Goal: Task Accomplishment & Management: Manage account settings

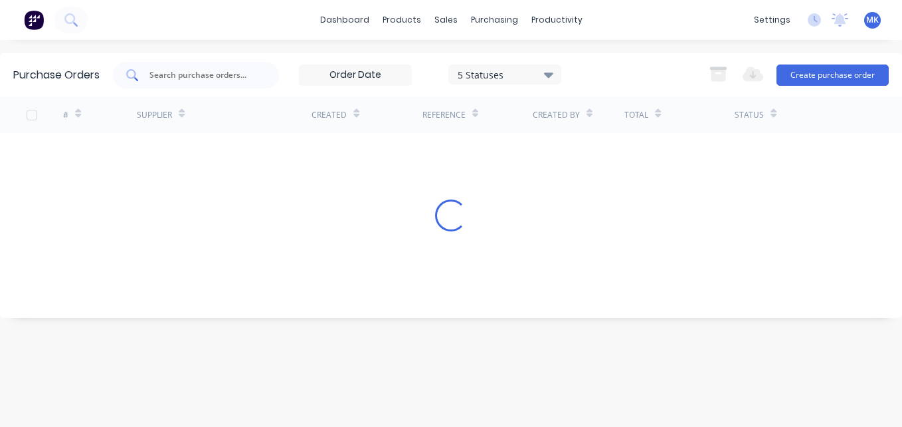
click at [187, 71] on input "text" at bounding box center [203, 74] width 110 height 13
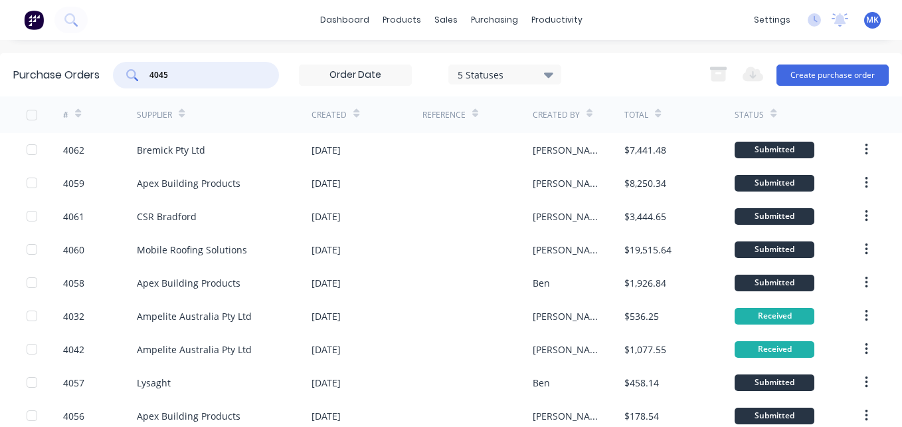
type input "4045"
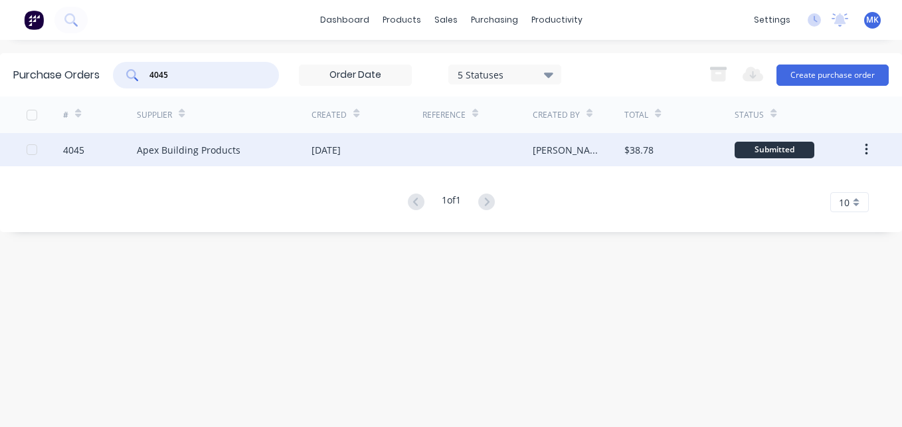
click at [535, 149] on div "[PERSON_NAME]" at bounding box center [566, 150] width 66 height 14
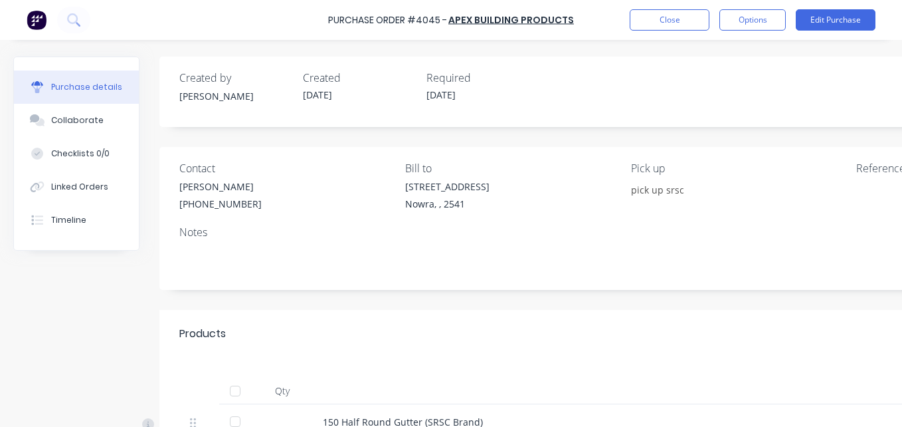
click at [233, 383] on div at bounding box center [235, 390] width 27 height 27
click at [762, 24] on button "Options" at bounding box center [753, 19] width 66 height 21
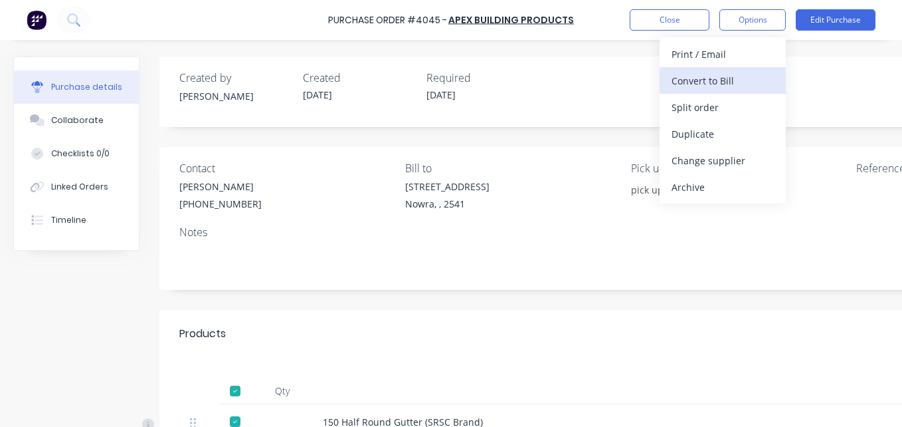
click at [740, 89] on div "Convert to Bill" at bounding box center [723, 80] width 102 height 19
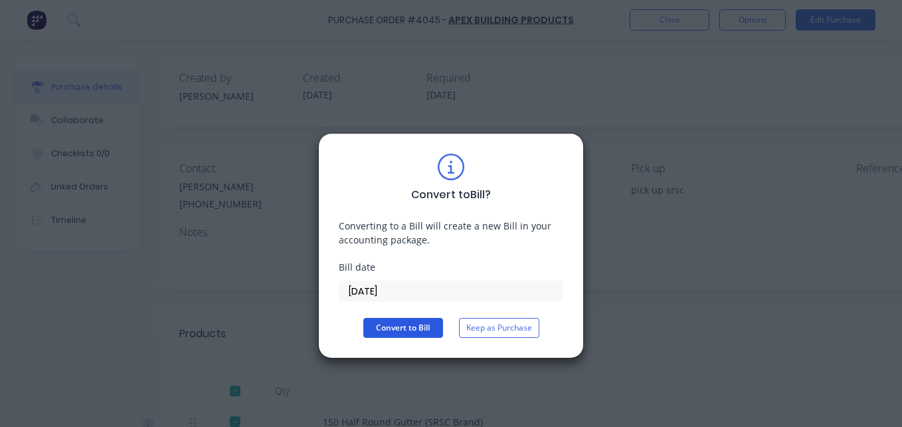
click at [403, 326] on button "Convert to Bill" at bounding box center [403, 328] width 80 height 20
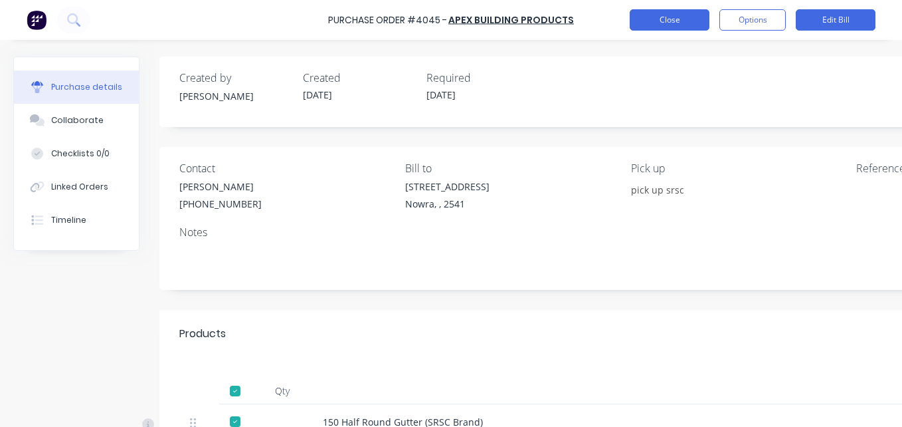
click at [680, 23] on button "Close" at bounding box center [670, 19] width 80 height 21
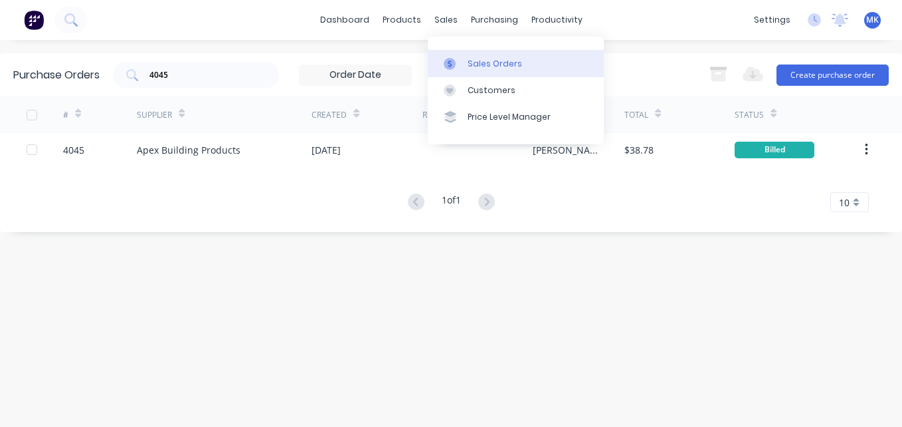
click at [473, 66] on div "Sales Orders" at bounding box center [495, 64] width 54 height 12
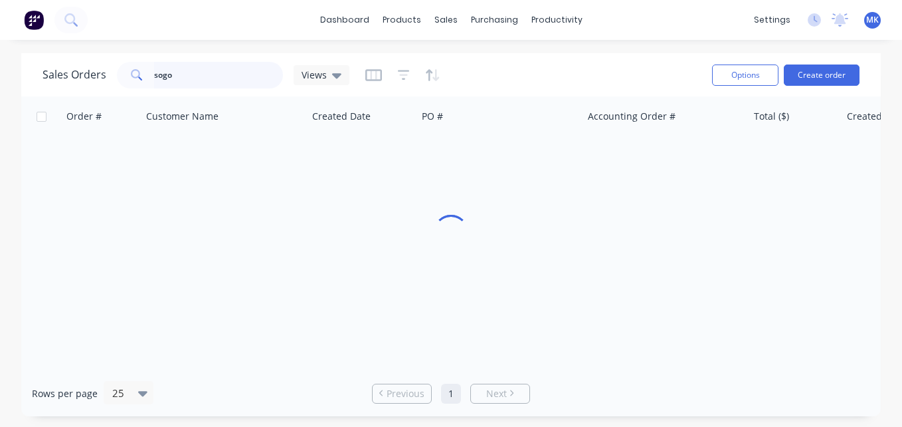
click at [230, 68] on input "sogo" at bounding box center [219, 75] width 130 height 27
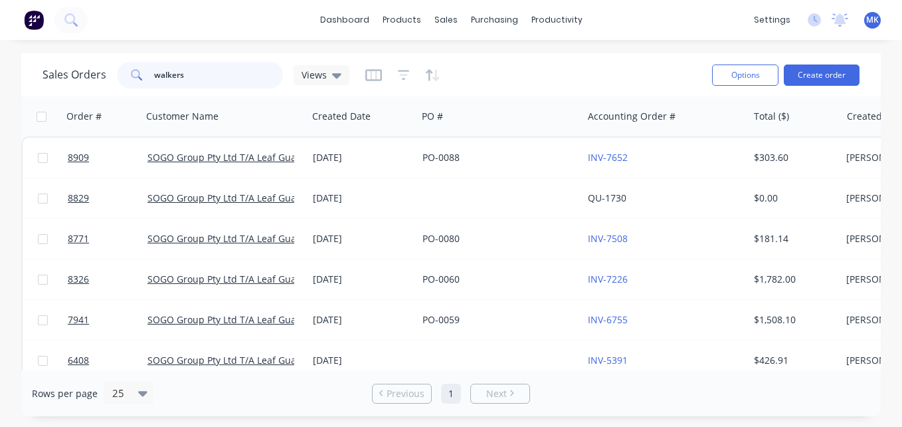
type input "walkers"
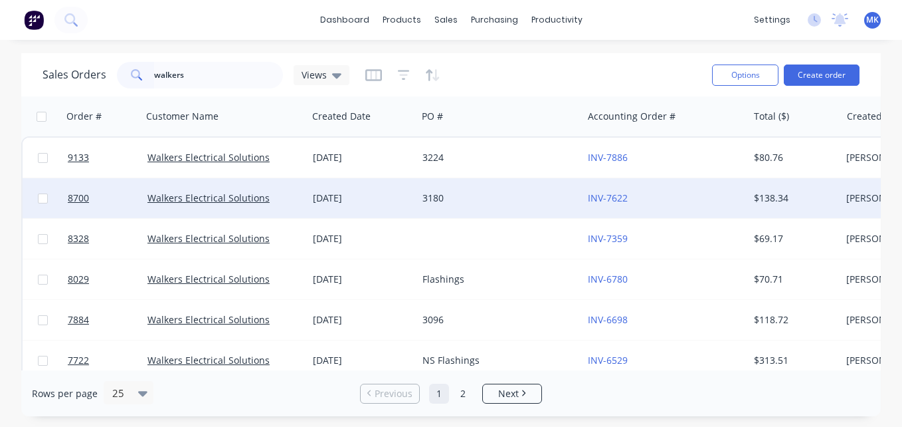
click at [489, 187] on div "3180" at bounding box center [499, 198] width 165 height 40
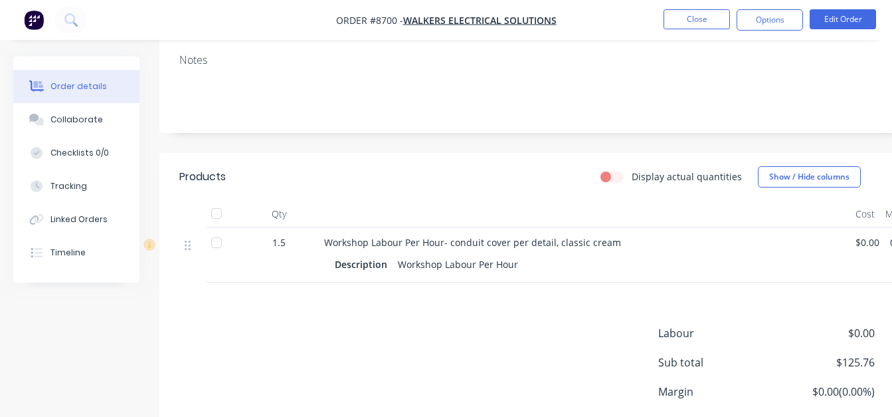
scroll to position [373, 0]
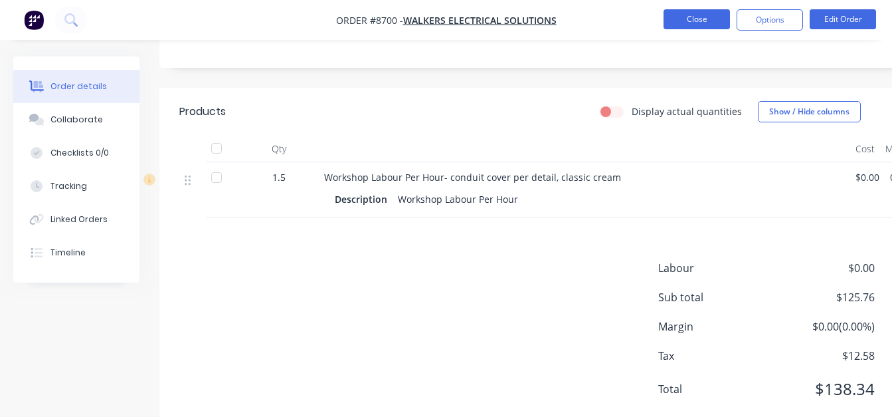
click at [688, 17] on button "Close" at bounding box center [697, 19] width 66 height 20
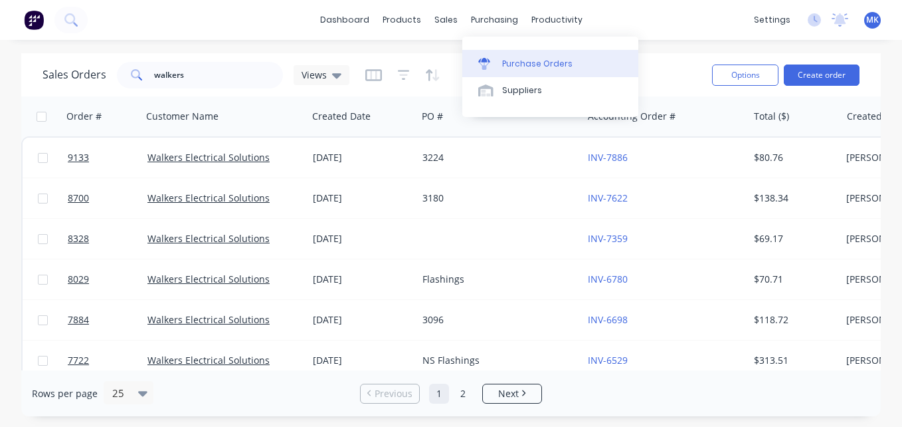
click at [506, 59] on div "Purchase Orders" at bounding box center [537, 64] width 70 height 12
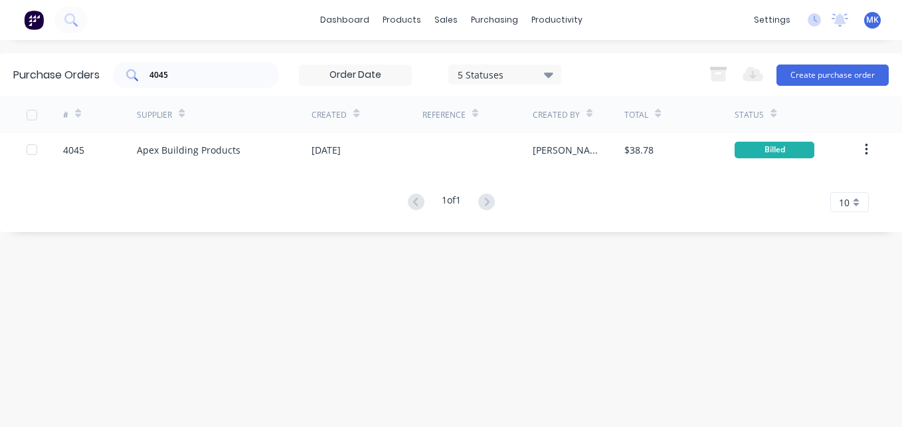
click at [171, 68] on input "4045" at bounding box center [203, 74] width 110 height 13
type input "4031"
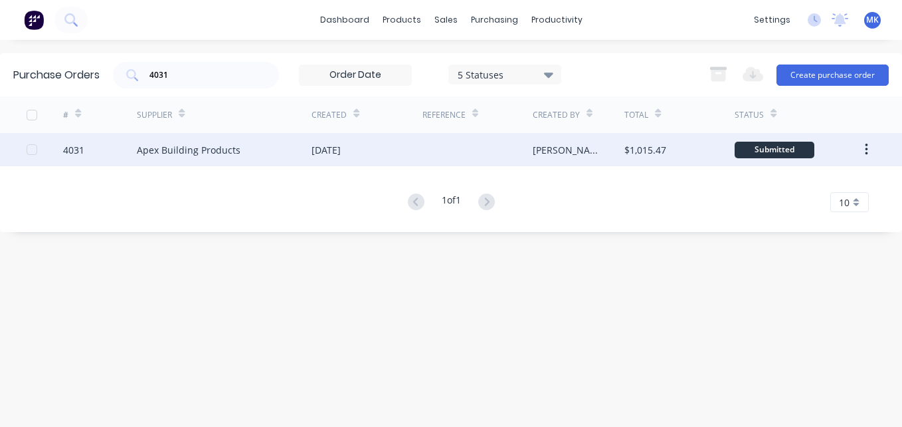
click at [620, 146] on div "[PERSON_NAME]" at bounding box center [579, 149] width 92 height 33
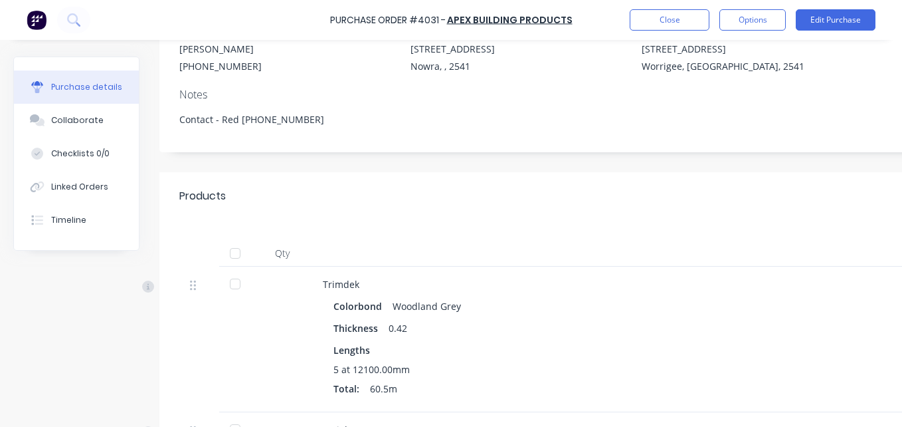
scroll to position [266, 0]
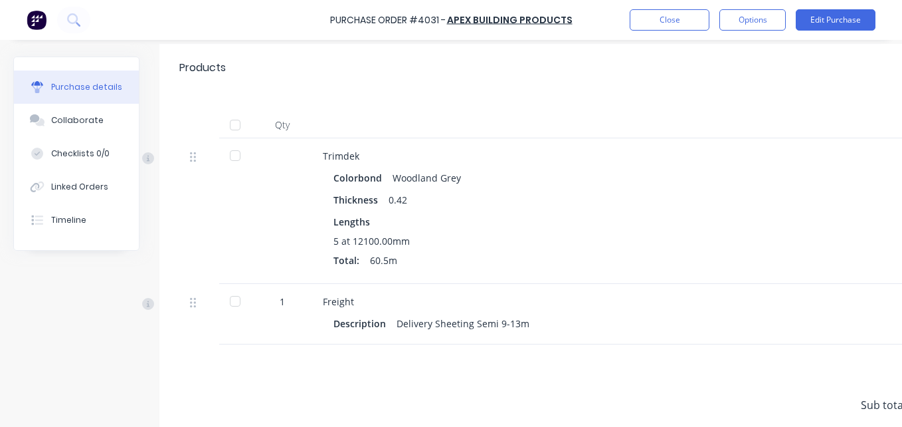
click at [239, 124] on div at bounding box center [235, 125] width 27 height 27
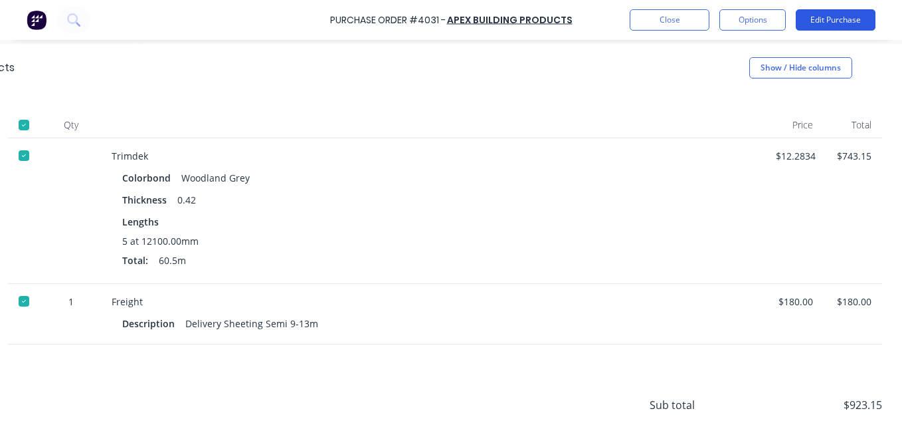
click at [815, 28] on button "Edit Purchase" at bounding box center [836, 19] width 80 height 21
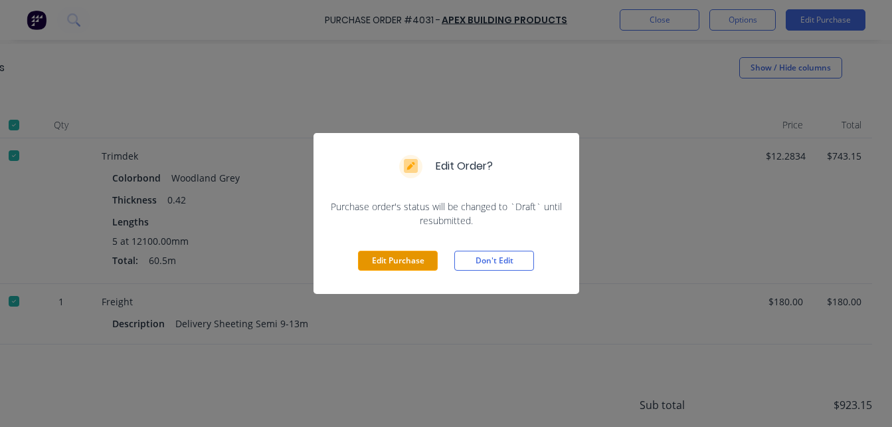
click at [421, 259] on button "Edit Purchase" at bounding box center [398, 260] width 80 height 20
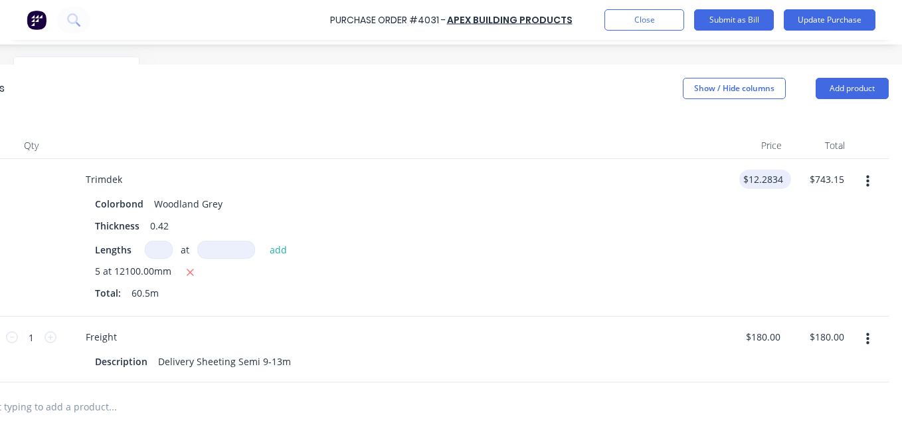
scroll to position [286, 204]
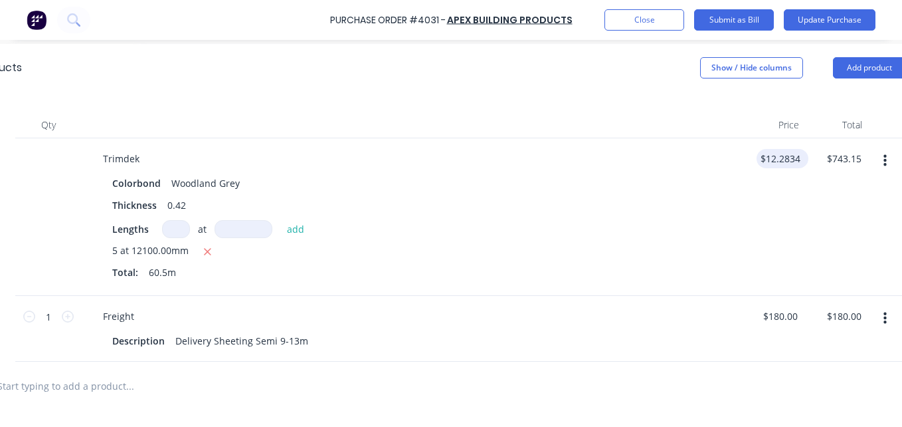
click at [779, 160] on input "$12.2834" at bounding box center [780, 158] width 47 height 19
type textarea "x"
type input "12.2834"
click at [779, 160] on input "12.2834" at bounding box center [777, 158] width 41 height 19
type textarea "x"
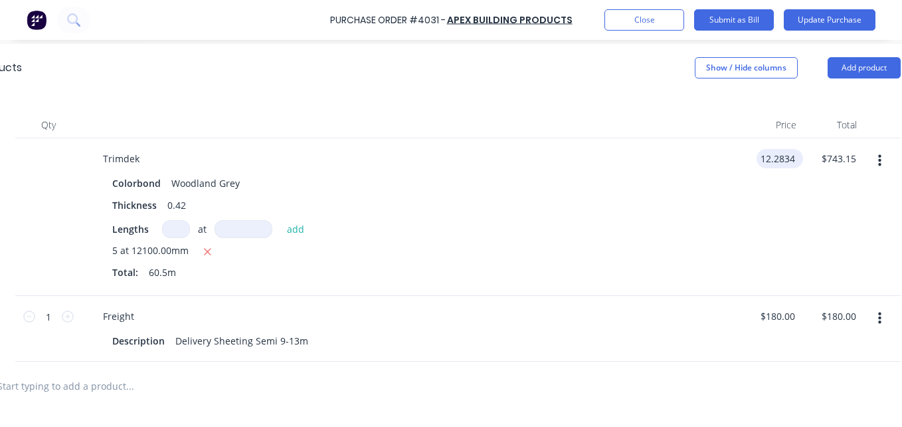
click at [779, 160] on input "12.2834" at bounding box center [777, 158] width 41 height 19
type input "12.131"
type textarea "x"
type input "$12.131"
type input "733.93"
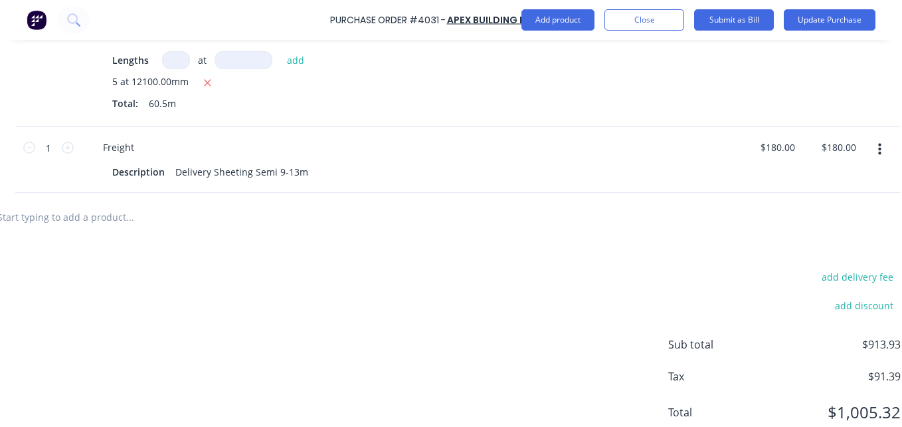
scroll to position [486, 204]
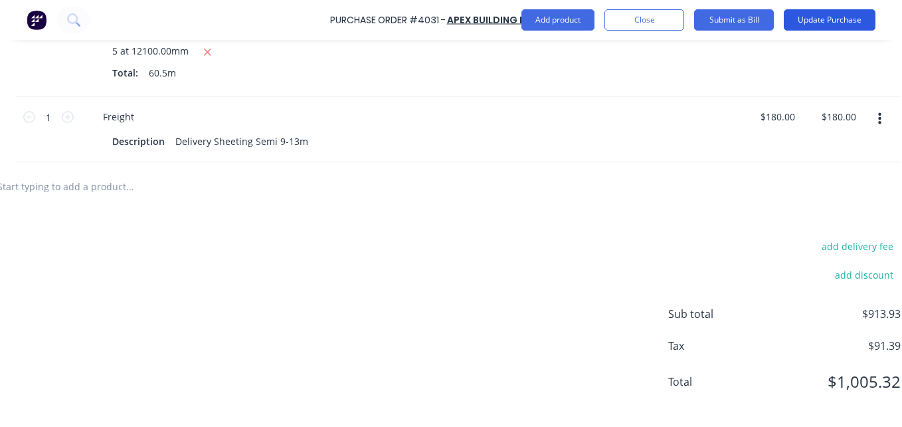
click at [831, 16] on button "Update Purchase" at bounding box center [830, 19] width 92 height 21
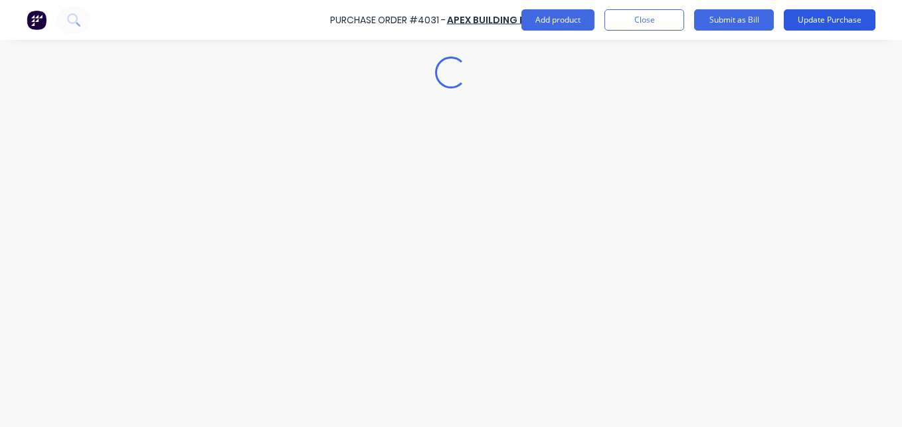
scroll to position [0, 0]
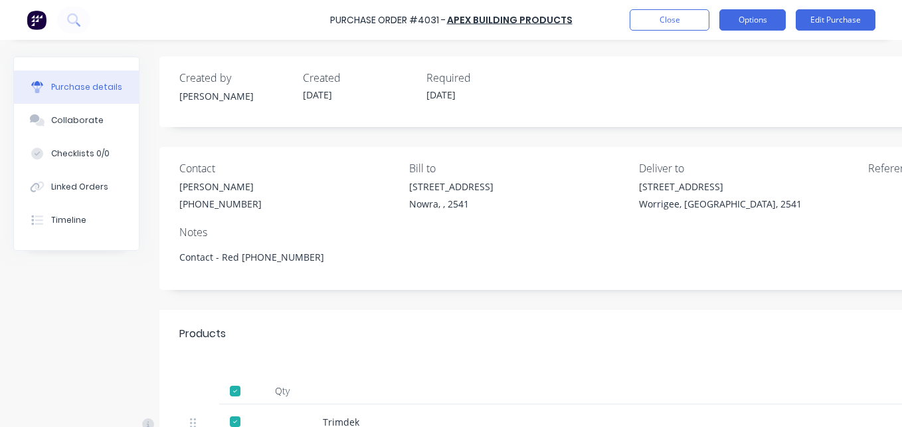
click at [762, 23] on button "Options" at bounding box center [753, 19] width 66 height 21
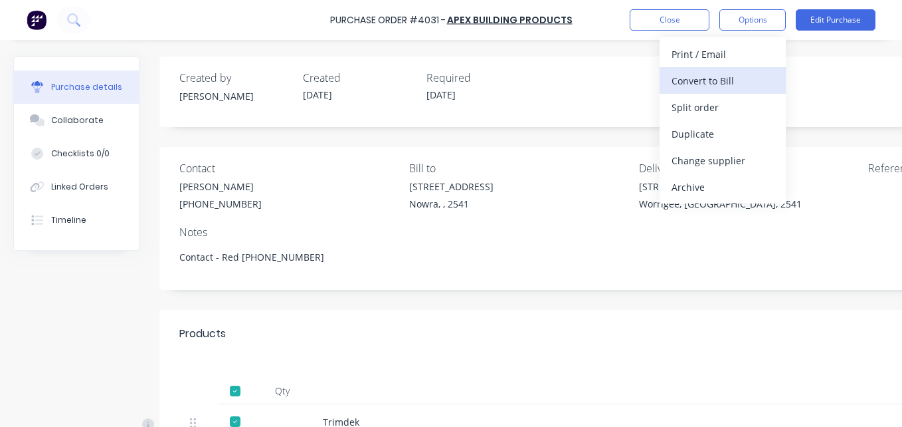
click at [741, 74] on div "Convert to Bill" at bounding box center [723, 80] width 102 height 19
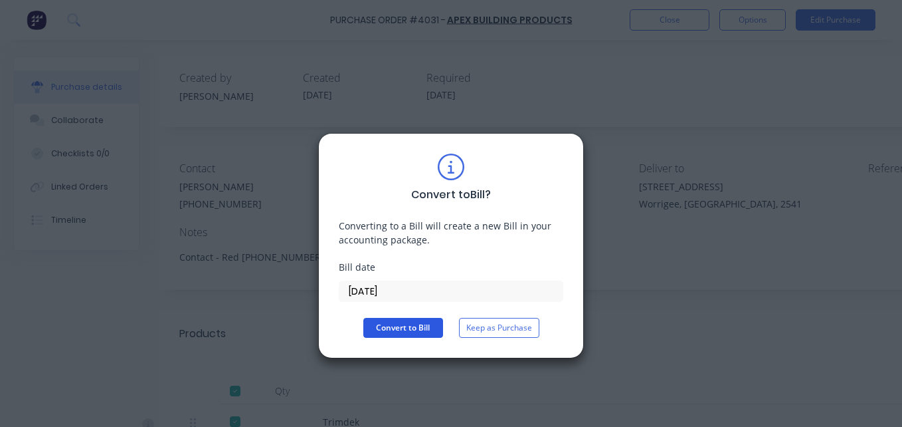
click at [394, 332] on button "Convert to Bill" at bounding box center [403, 328] width 80 height 20
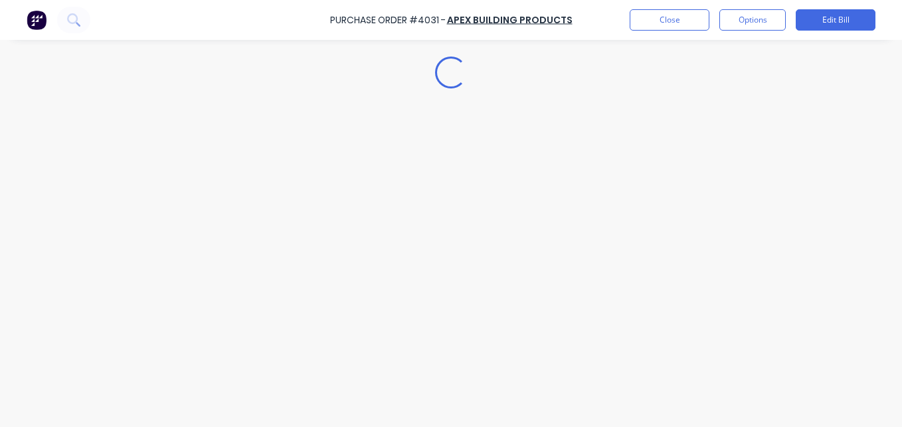
type textarea "x"
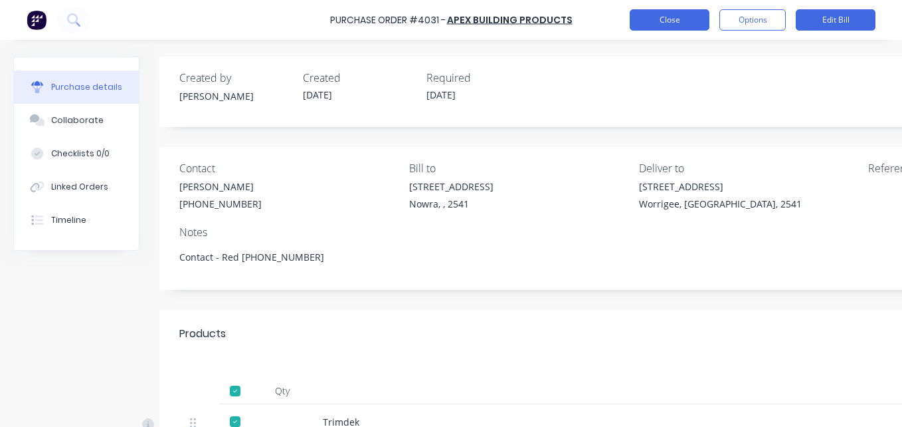
click at [661, 25] on button "Close" at bounding box center [670, 19] width 80 height 21
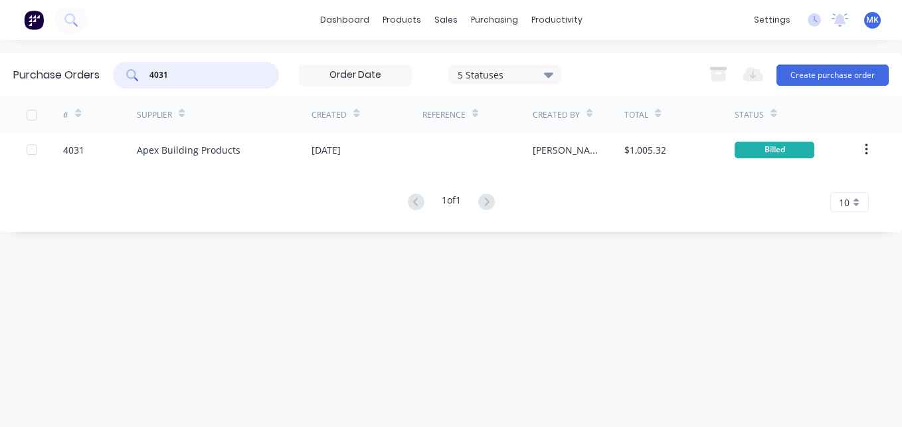
click at [195, 74] on input "4031" at bounding box center [203, 74] width 110 height 13
type input "4043"
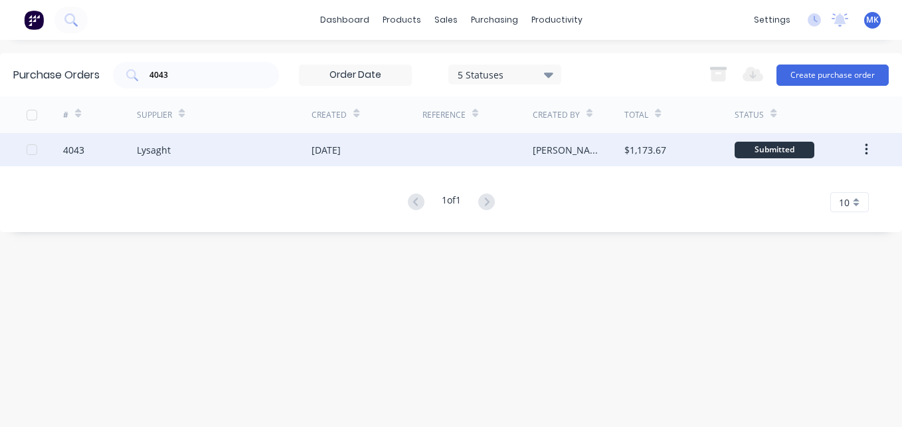
click at [668, 151] on div "$1,173.67" at bounding box center [680, 149] width 110 height 33
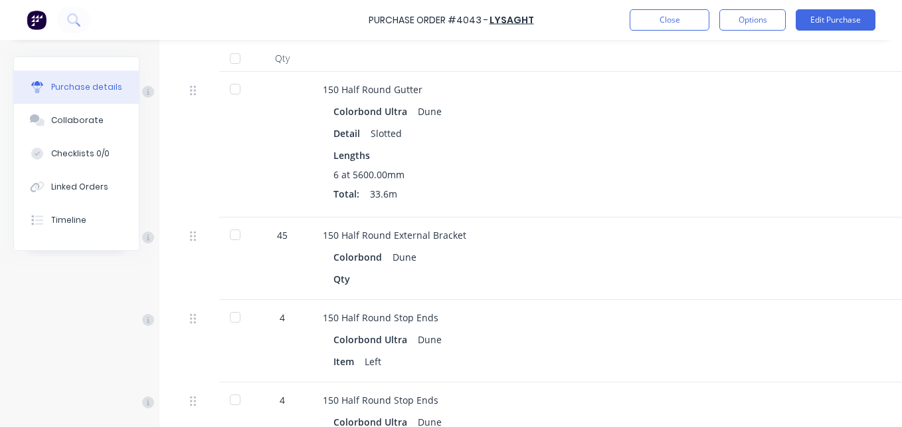
scroll to position [332, 211]
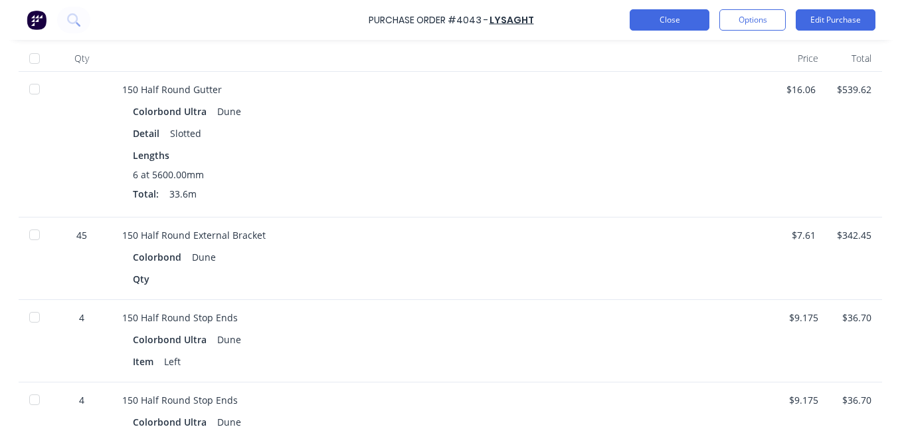
click at [666, 28] on button "Close" at bounding box center [670, 19] width 80 height 21
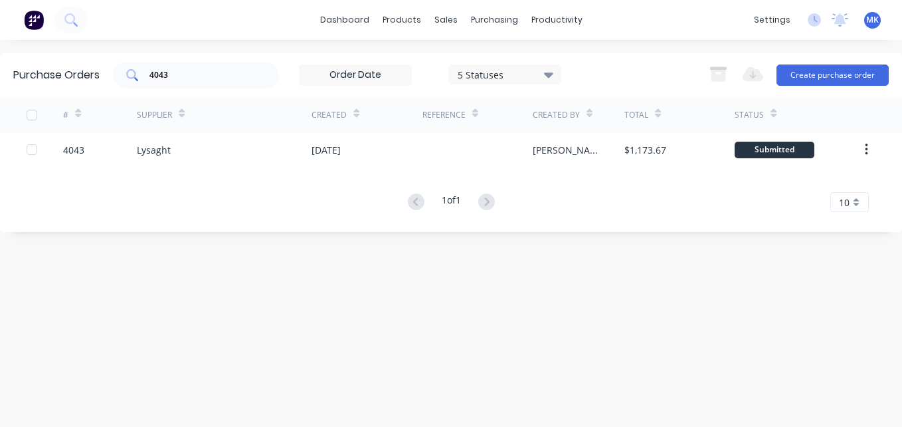
click at [195, 74] on input "4043" at bounding box center [203, 74] width 110 height 13
type input "4019"
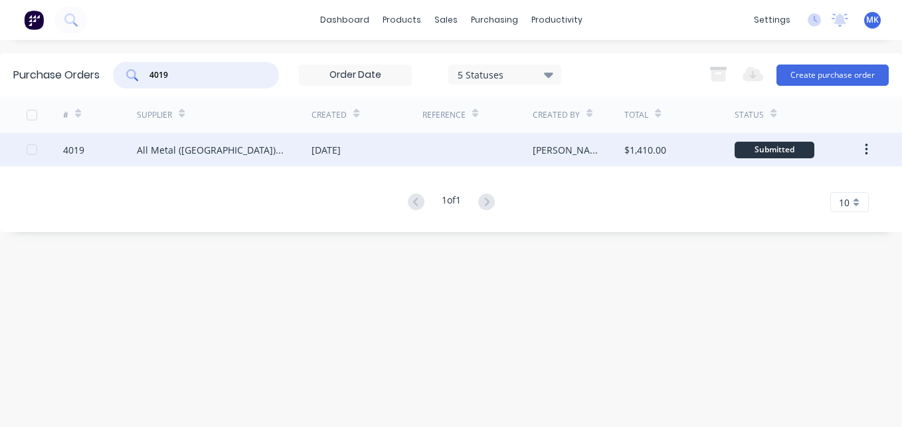
click at [555, 151] on div "[PERSON_NAME]" at bounding box center [579, 149] width 92 height 33
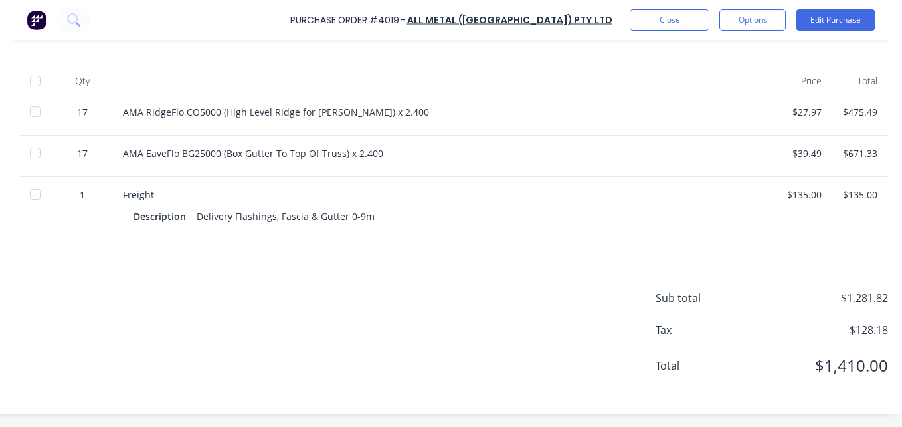
scroll to position [320, 200]
click at [690, 19] on button "Close" at bounding box center [670, 19] width 80 height 21
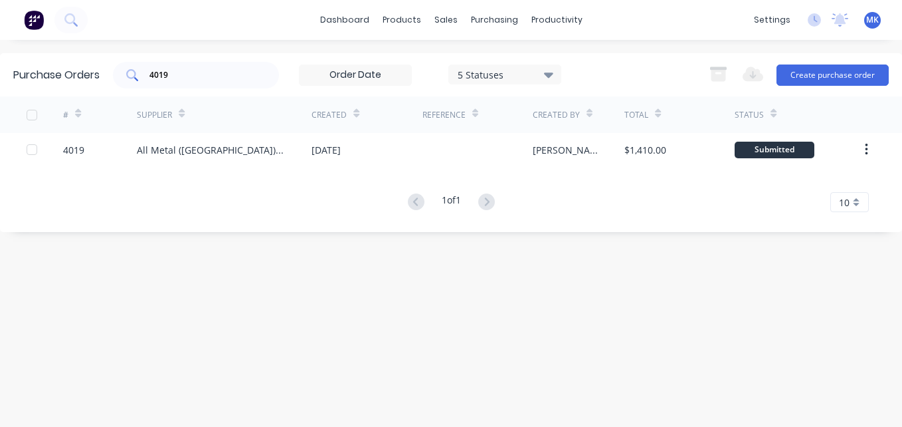
click at [185, 74] on input "4019" at bounding box center [203, 74] width 110 height 13
type input "3911"
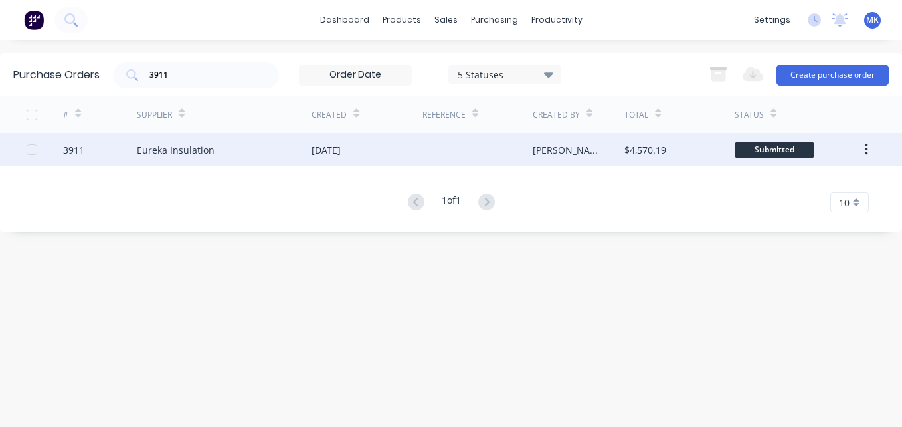
click at [555, 141] on div "[PERSON_NAME]" at bounding box center [579, 149] width 92 height 33
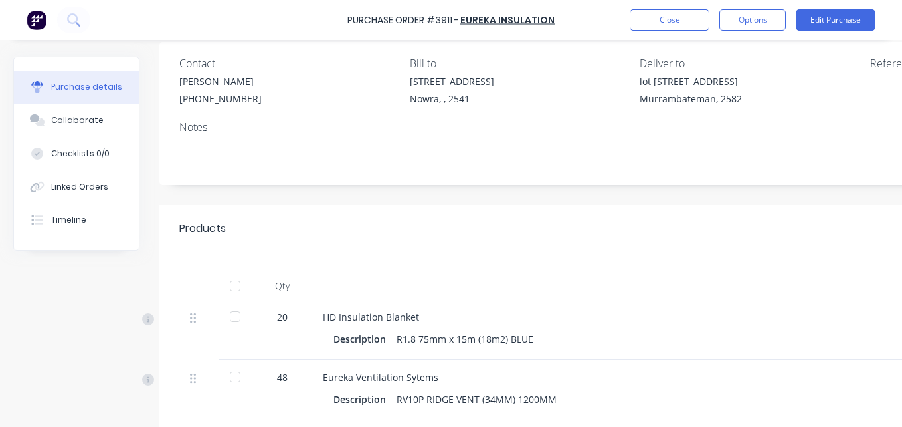
scroll to position [266, 0]
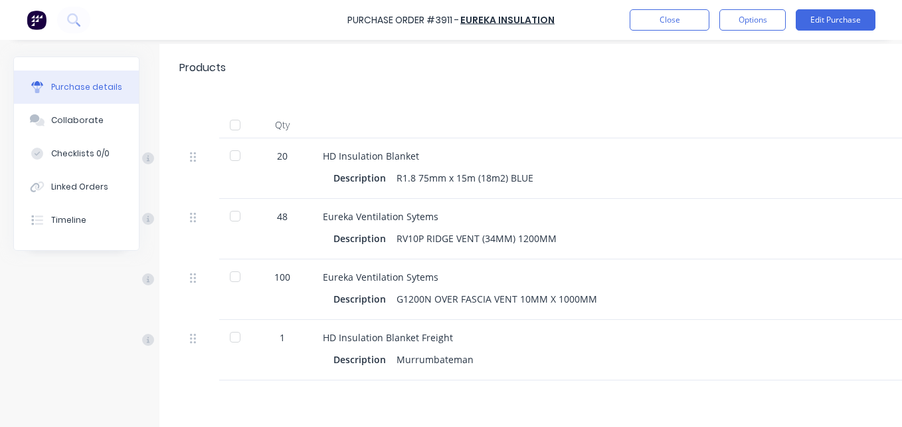
drag, startPoint x: 619, startPoint y: 416, endPoint x: 795, endPoint y: 400, distance: 176.8
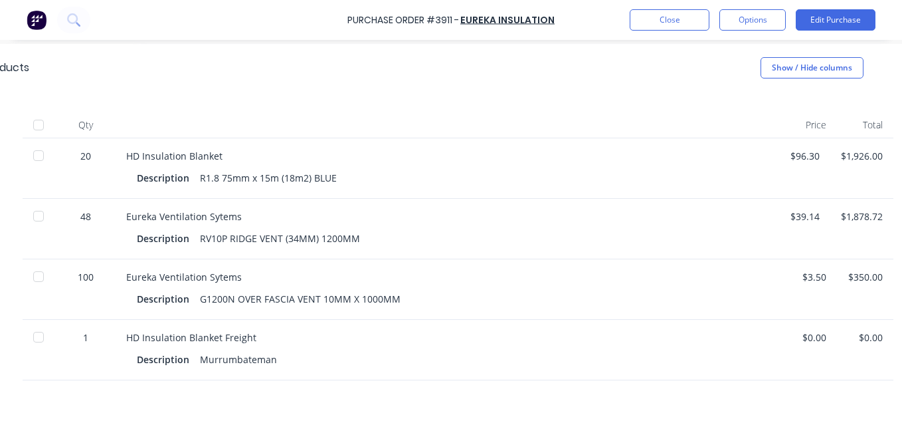
scroll to position [266, 218]
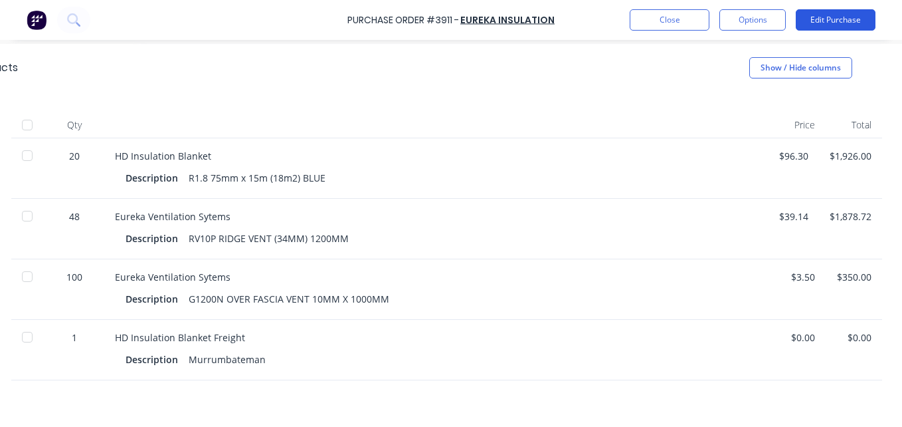
click at [815, 17] on button "Edit Purchase" at bounding box center [836, 19] width 80 height 21
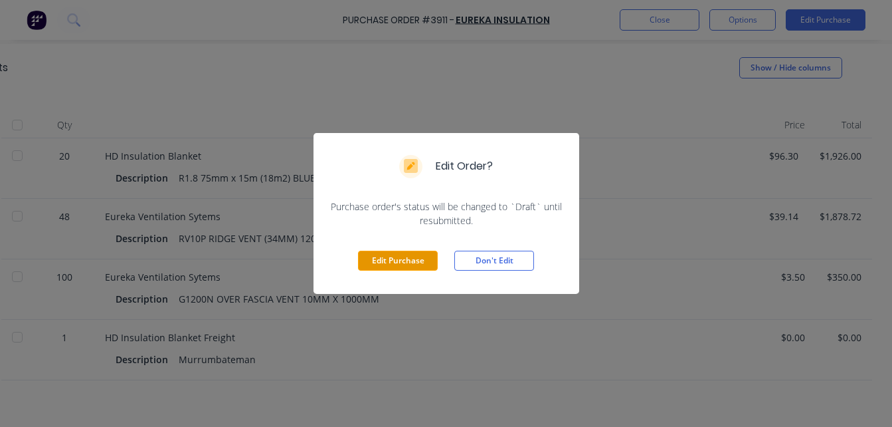
click at [395, 256] on button "Edit Purchase" at bounding box center [398, 260] width 80 height 20
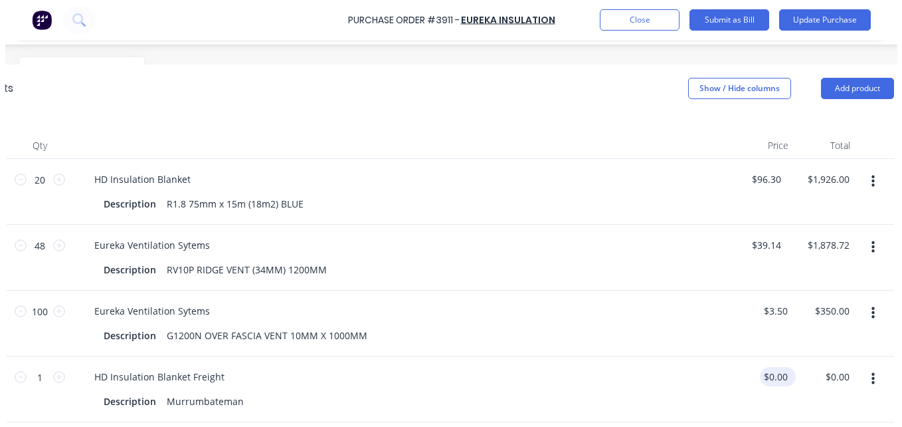
scroll to position [286, 204]
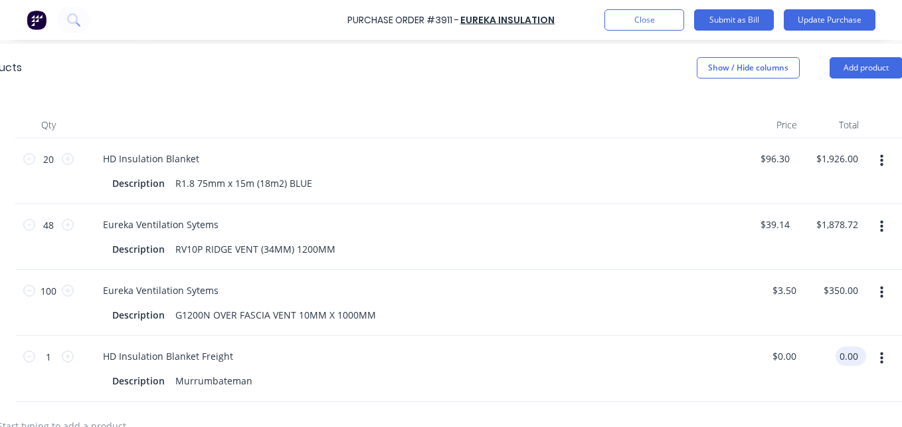
type input "0.00"
click at [841, 355] on input "0.00" at bounding box center [848, 355] width 25 height 19
click at [784, 355] on input "$0.00" at bounding box center [784, 355] width 31 height 19
type input "0.0000"
type input "$0.00"
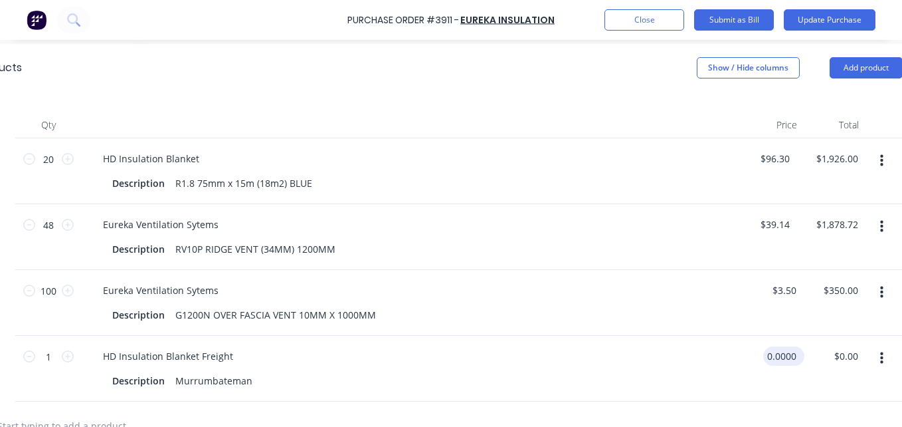
click at [784, 355] on input "0.0000" at bounding box center [781, 355] width 36 height 19
type input "180"
type input "180.00"
type input "$180.00"
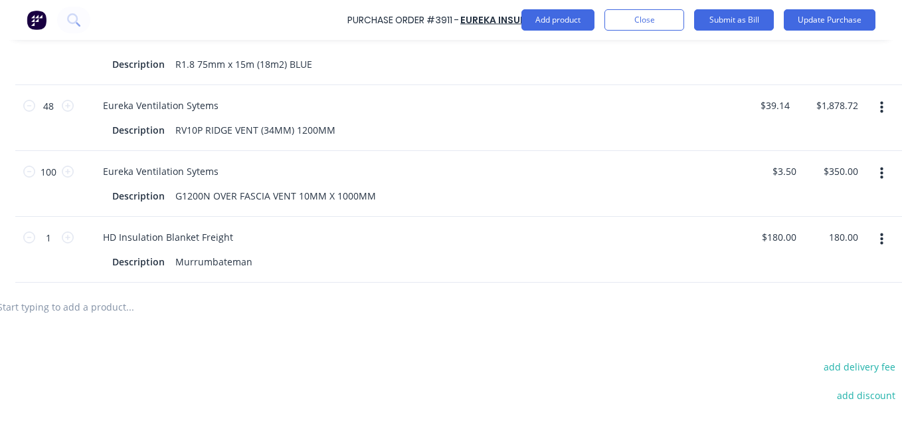
scroll to position [551, 204]
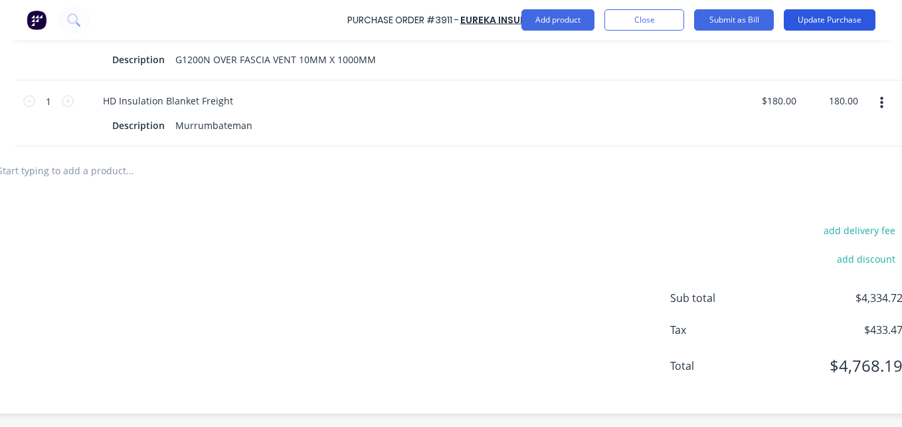
click at [838, 21] on button "Update Purchase" at bounding box center [830, 19] width 92 height 21
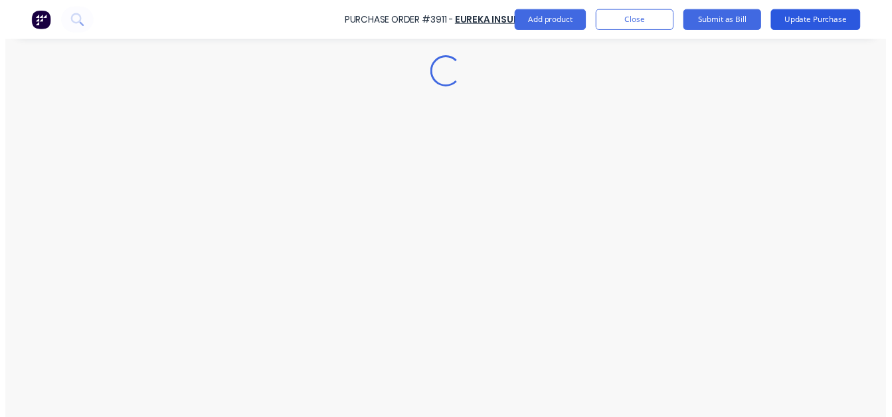
scroll to position [0, 0]
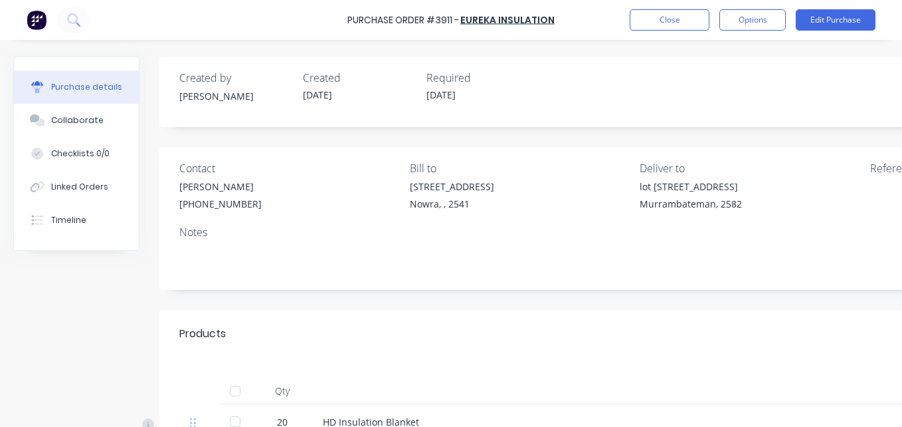
click at [233, 384] on div at bounding box center [235, 390] width 27 height 27
click at [755, 27] on button "Options" at bounding box center [753, 19] width 66 height 21
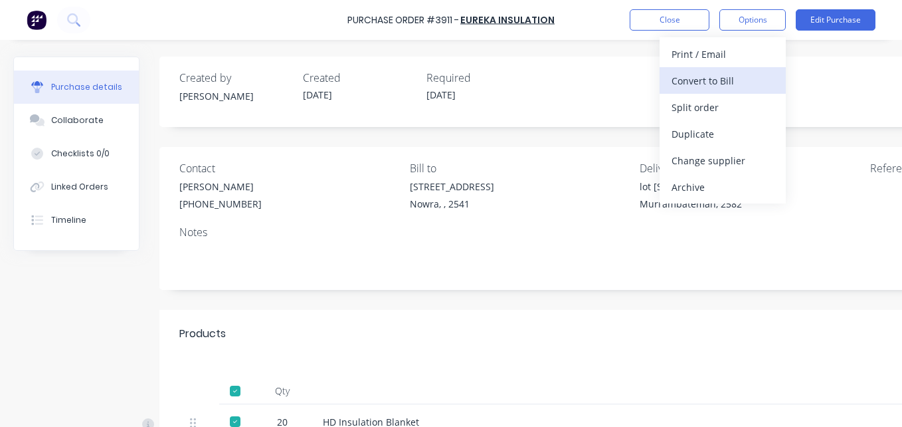
click at [739, 72] on div "Convert to Bill" at bounding box center [723, 80] width 102 height 19
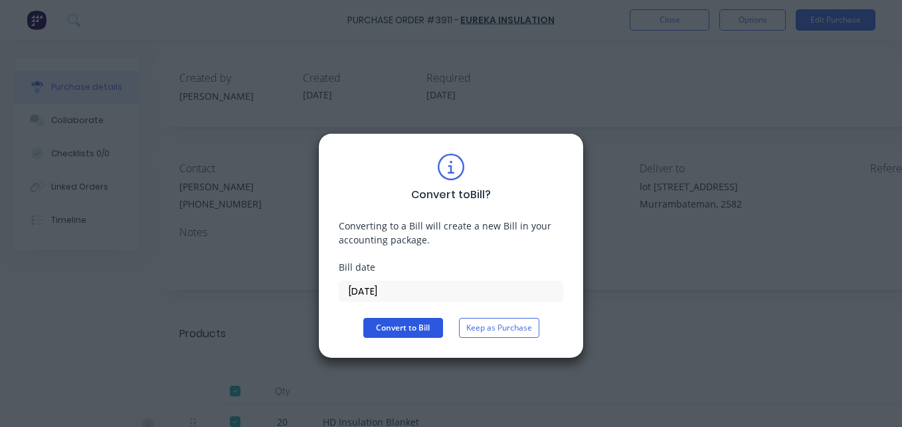
click at [410, 331] on button "Convert to Bill" at bounding box center [403, 328] width 80 height 20
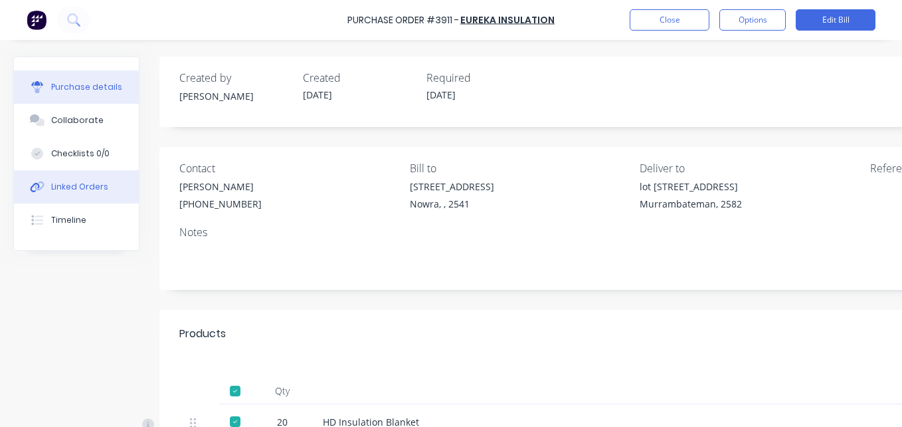
click at [103, 185] on div "Linked Orders" at bounding box center [79, 187] width 57 height 12
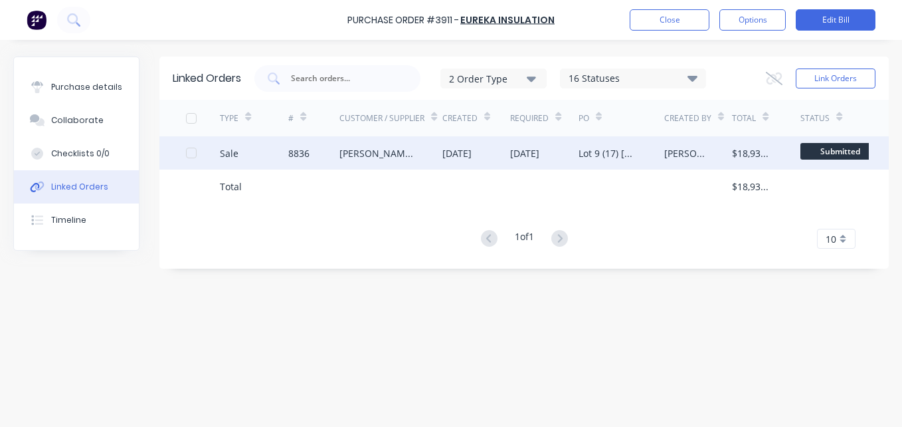
click at [440, 163] on div "[PERSON_NAME] Homes Goulburn/Yass" at bounding box center [391, 152] width 102 height 33
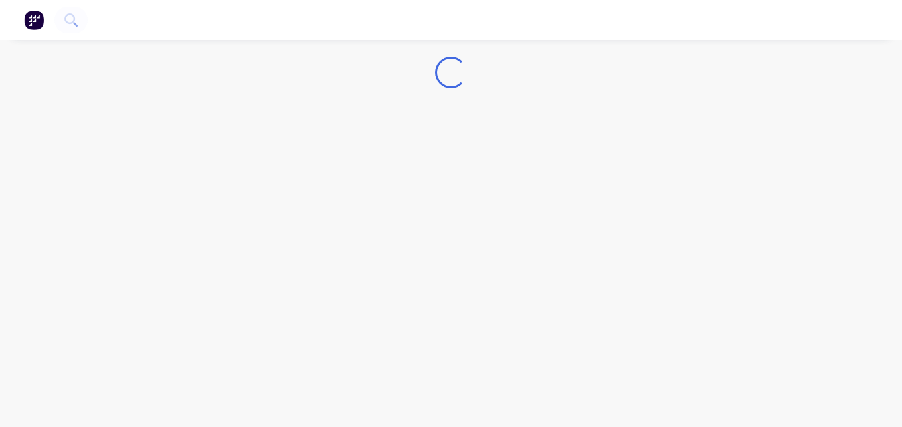
click at [449, 152] on div "Loading..." at bounding box center [451, 213] width 902 height 427
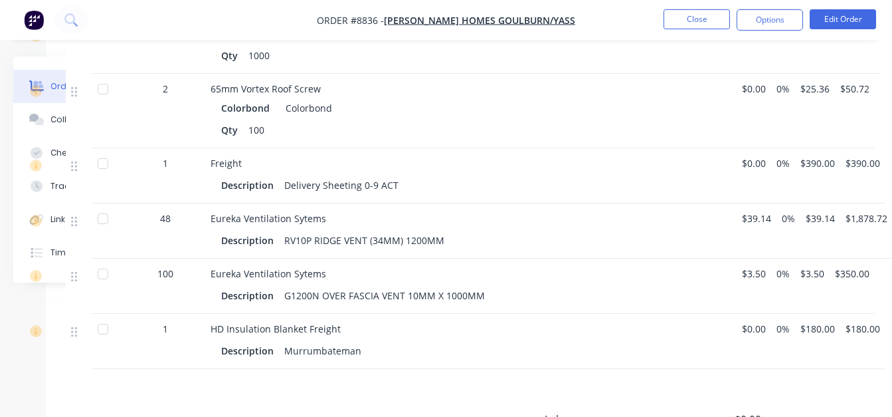
scroll to position [2658, 114]
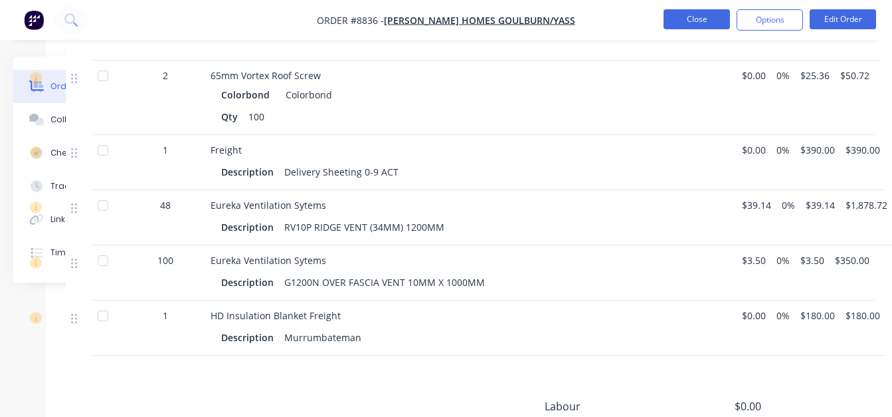
click at [684, 21] on button "Close" at bounding box center [697, 19] width 66 height 20
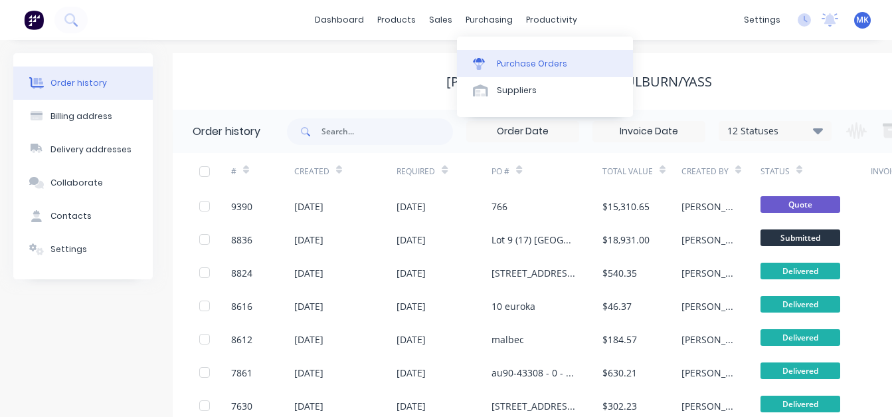
click at [490, 55] on link "Purchase Orders" at bounding box center [545, 63] width 176 height 27
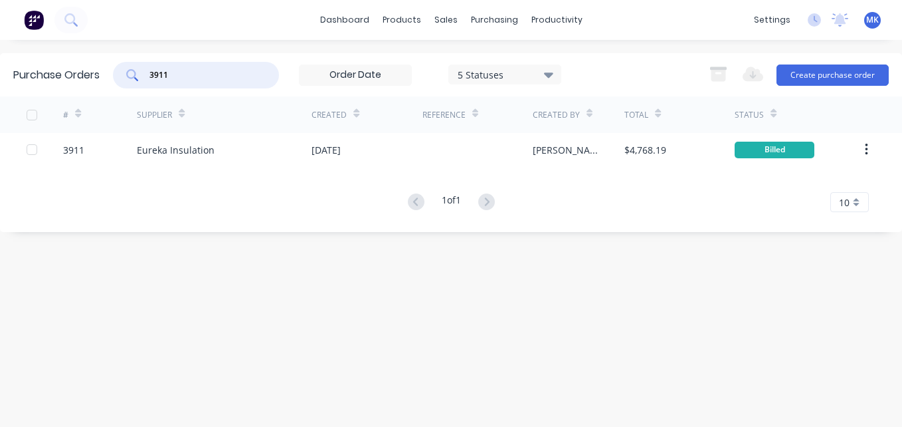
click at [225, 79] on input "3911" at bounding box center [203, 74] width 110 height 13
click at [224, 79] on input "3911" at bounding box center [203, 74] width 110 height 13
type input "all metal"
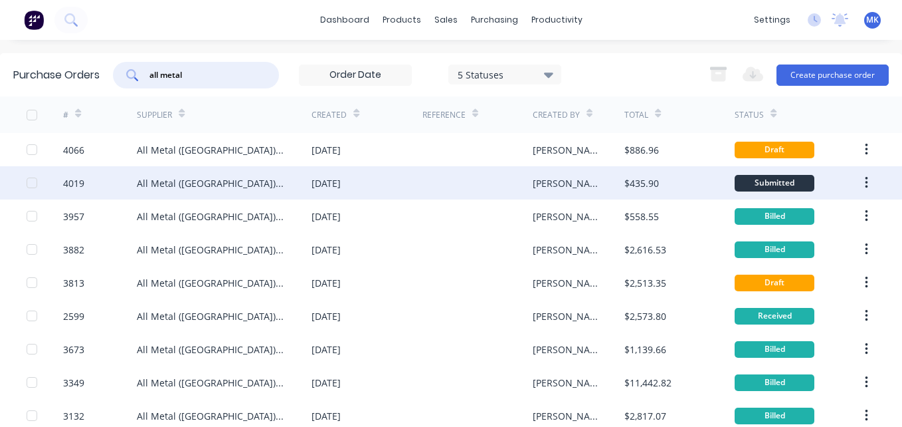
click at [630, 186] on div "$435.90" at bounding box center [642, 183] width 35 height 14
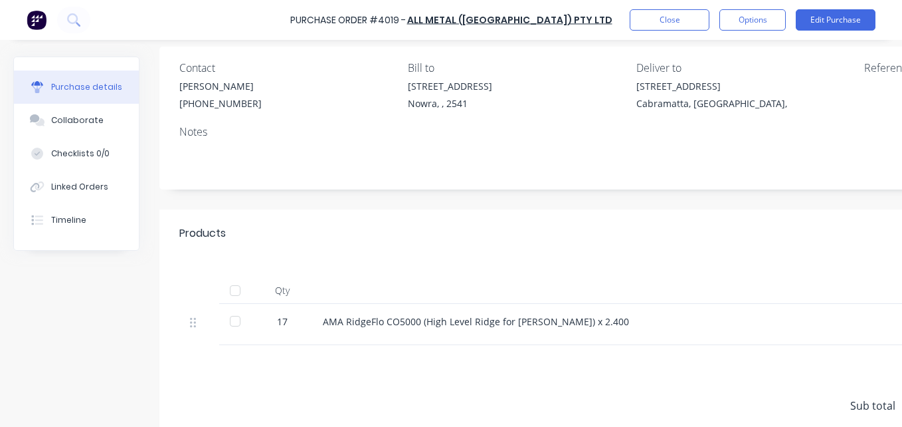
scroll to position [218, 0]
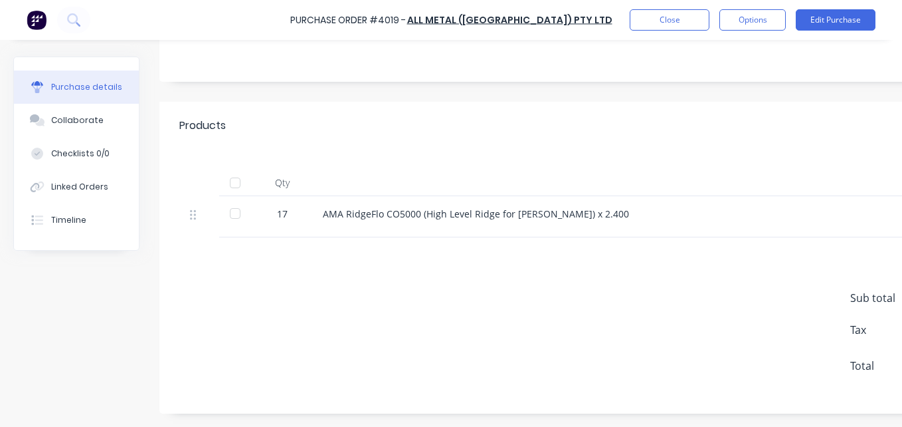
click at [229, 173] on div at bounding box center [235, 182] width 27 height 27
click at [773, 29] on button "Options" at bounding box center [753, 19] width 66 height 21
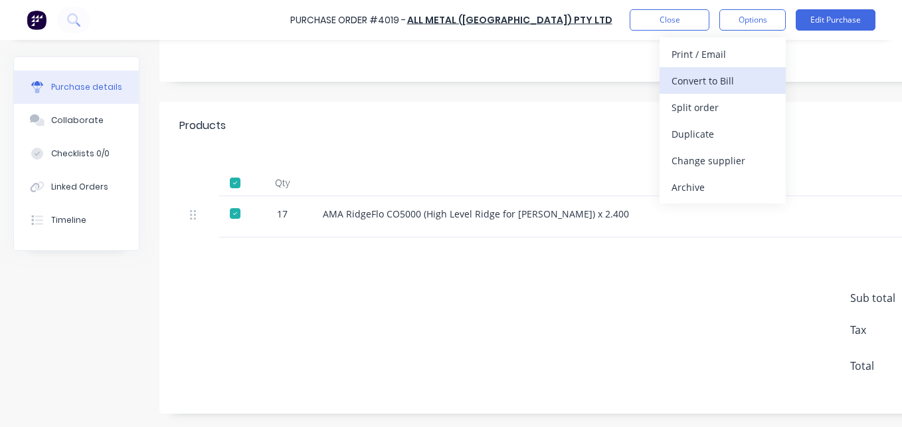
click at [761, 81] on div "Convert to Bill" at bounding box center [723, 80] width 102 height 19
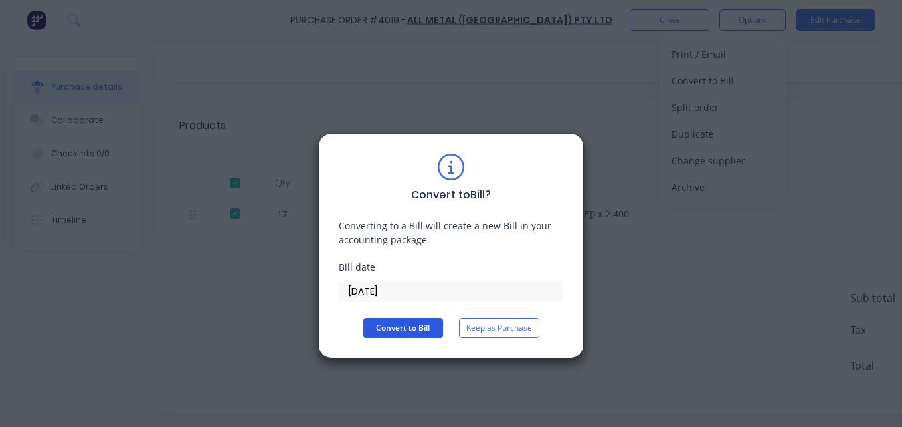
click at [391, 331] on button "Convert to Bill" at bounding box center [403, 328] width 80 height 20
